Goal: Browse casually

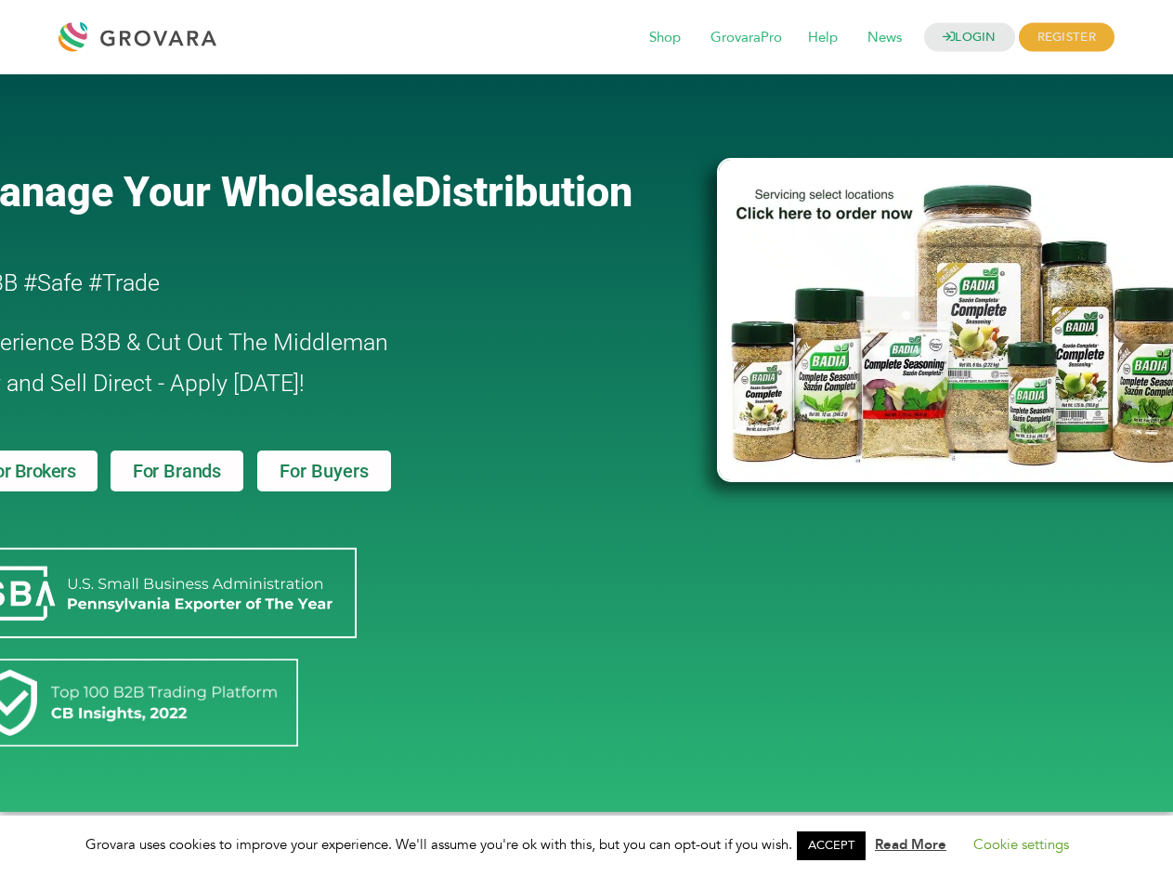
click at [837, 845] on link "ACCEPT" at bounding box center [831, 845] width 69 height 29
